Goal: Navigation & Orientation: Find specific page/section

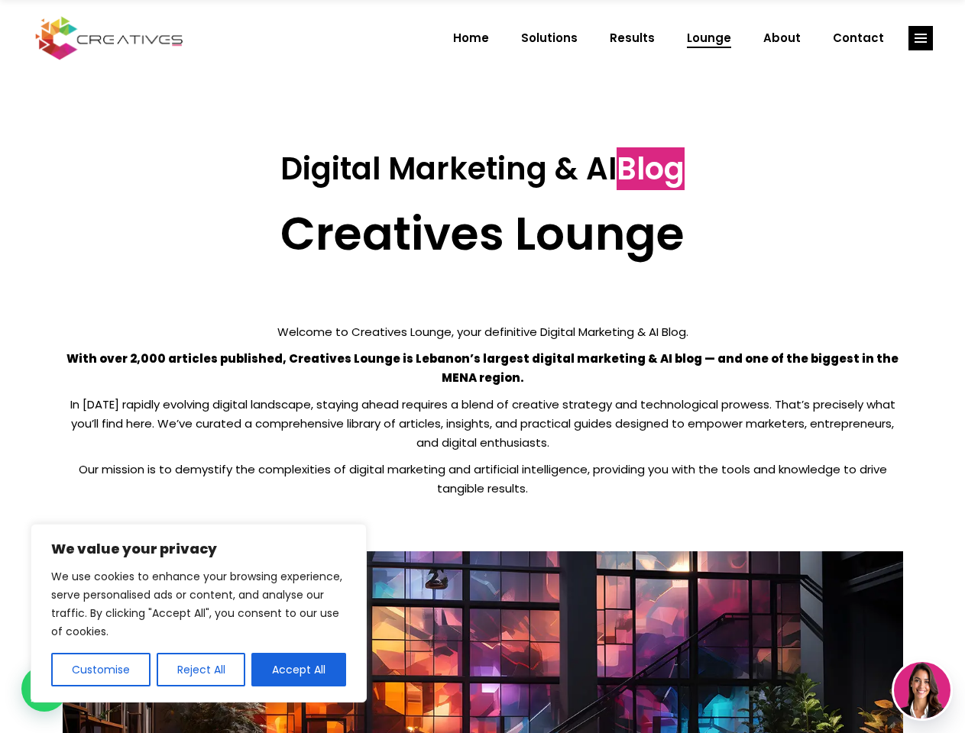
click at [482, 367] on p "With over 2,000 articles published, Creatives Lounge is Lebanon’s largest digit…" at bounding box center [483, 368] width 840 height 38
click at [100, 670] on button "Customise" at bounding box center [100, 670] width 99 height 34
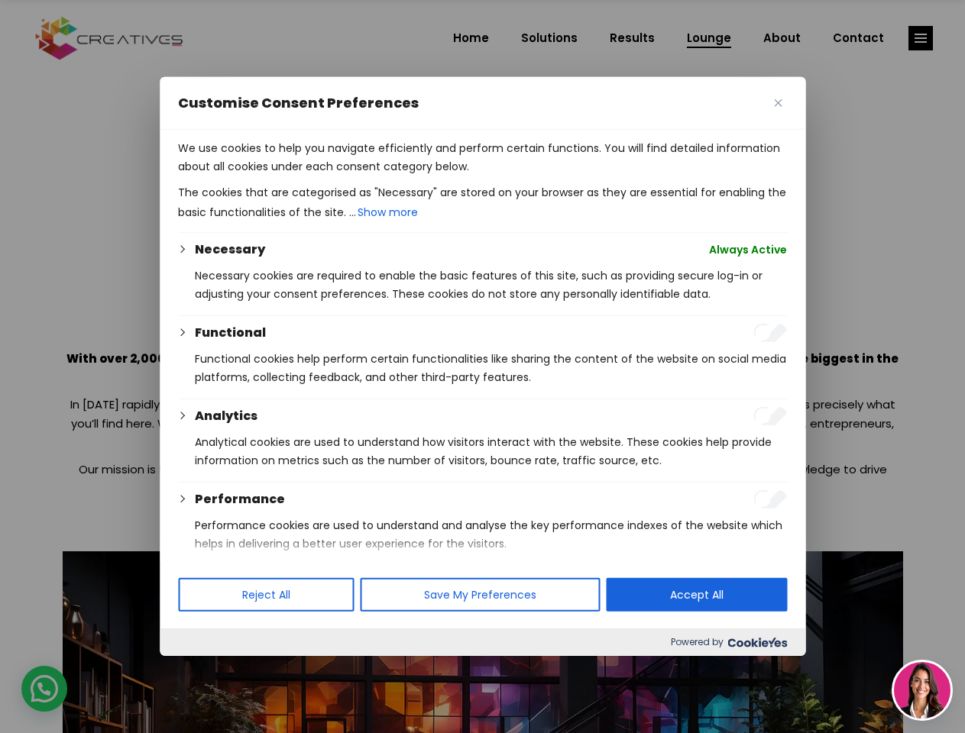
click at [200, 670] on div at bounding box center [482, 366] width 965 height 733
click at [299, 176] on p "We use cookies to help you navigate efficiently and perform certain functions. …" at bounding box center [482, 157] width 609 height 37
click at [921, 38] on div at bounding box center [482, 366] width 965 height 733
click at [922, 691] on img at bounding box center [922, 690] width 57 height 57
